Goal: Complete application form: Complete application form

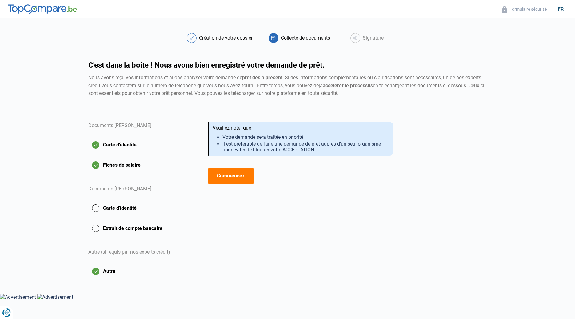
click at [132, 208] on button "Carte d'identité" at bounding box center [135, 208] width 94 height 15
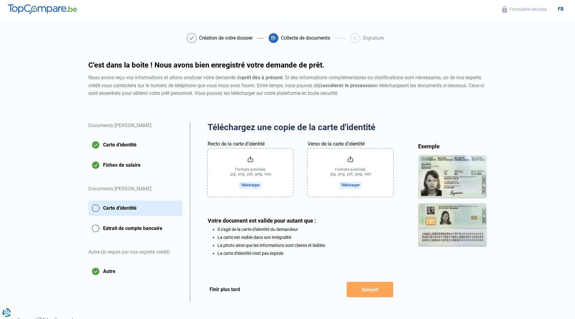
click at [254, 184] on input "Recto de la carte d'identité" at bounding box center [249, 173] width 85 height 48
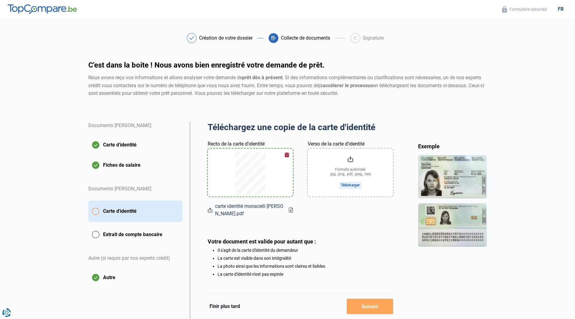
click at [342, 172] on input "Verso de la carte d'identité" at bounding box center [349, 173] width 85 height 48
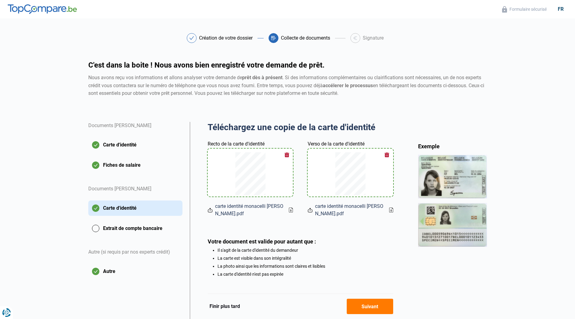
click at [109, 231] on button "Extrait de compte bancaire" at bounding box center [135, 228] width 94 height 15
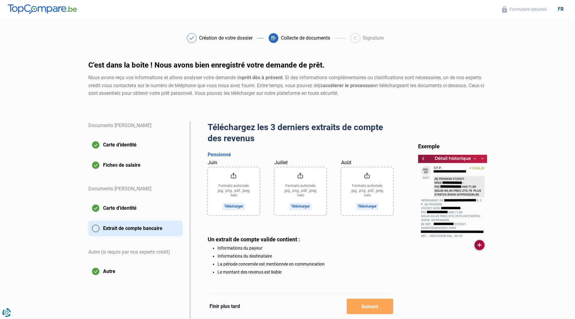
click at [298, 192] on input "Juillet" at bounding box center [300, 192] width 52 height 48
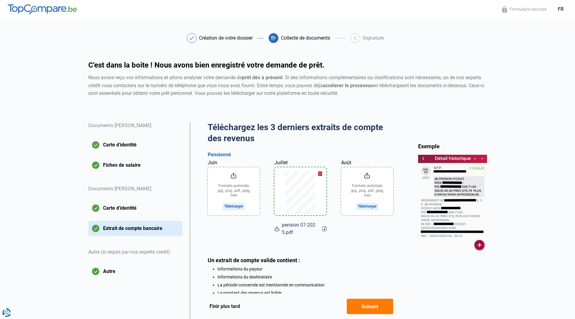
click at [369, 193] on input "Août" at bounding box center [367, 192] width 52 height 48
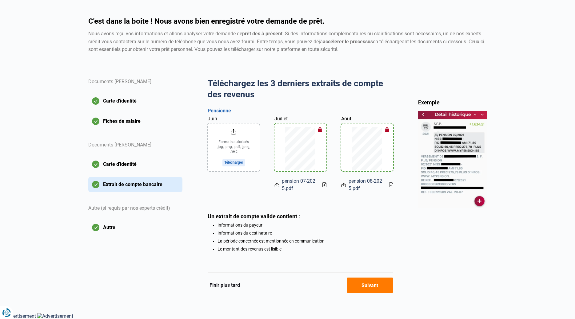
scroll to position [45, 0]
click at [368, 285] on button "Suivant" at bounding box center [369, 285] width 46 height 15
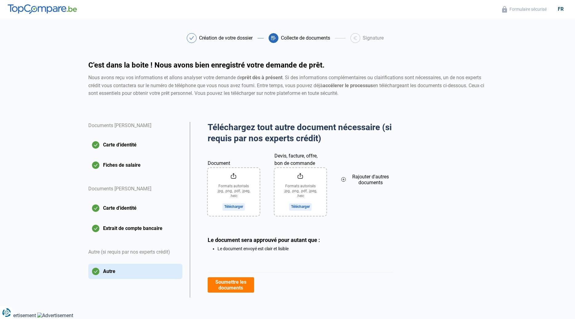
click at [231, 285] on button "Soumettre les documents" at bounding box center [230, 285] width 46 height 15
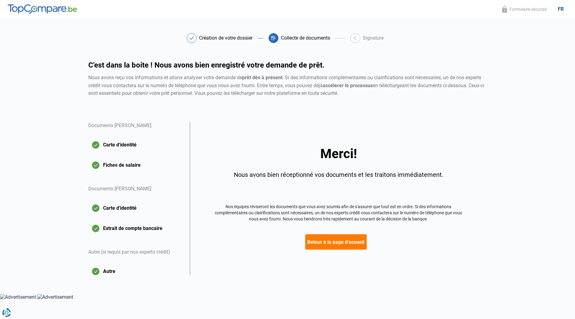
click at [346, 242] on button "Retour à la page d'accueil" at bounding box center [335, 242] width 61 height 15
